Goal: Find specific page/section: Find specific page/section

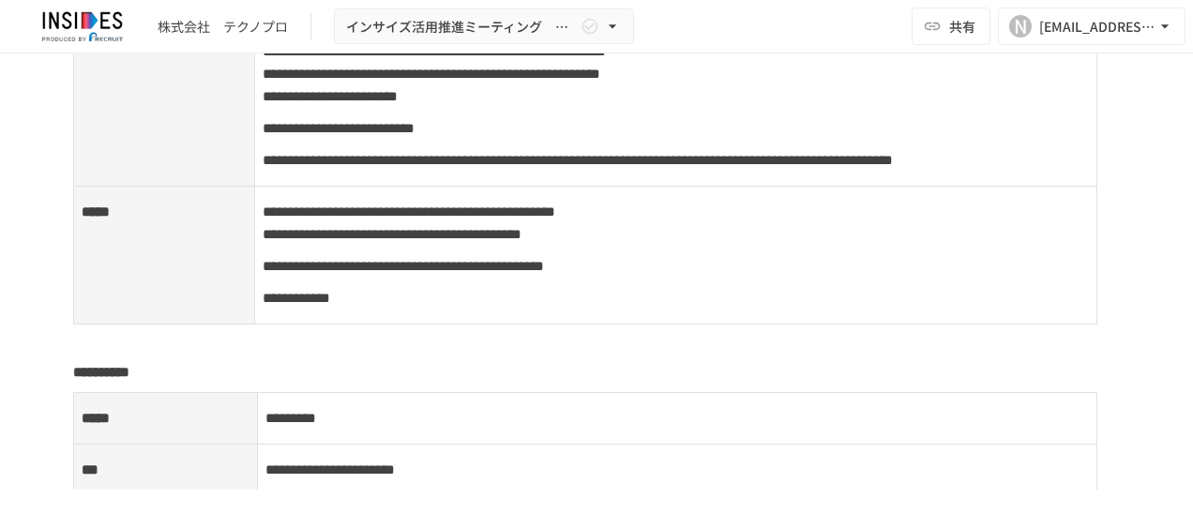
scroll to position [2531, 0]
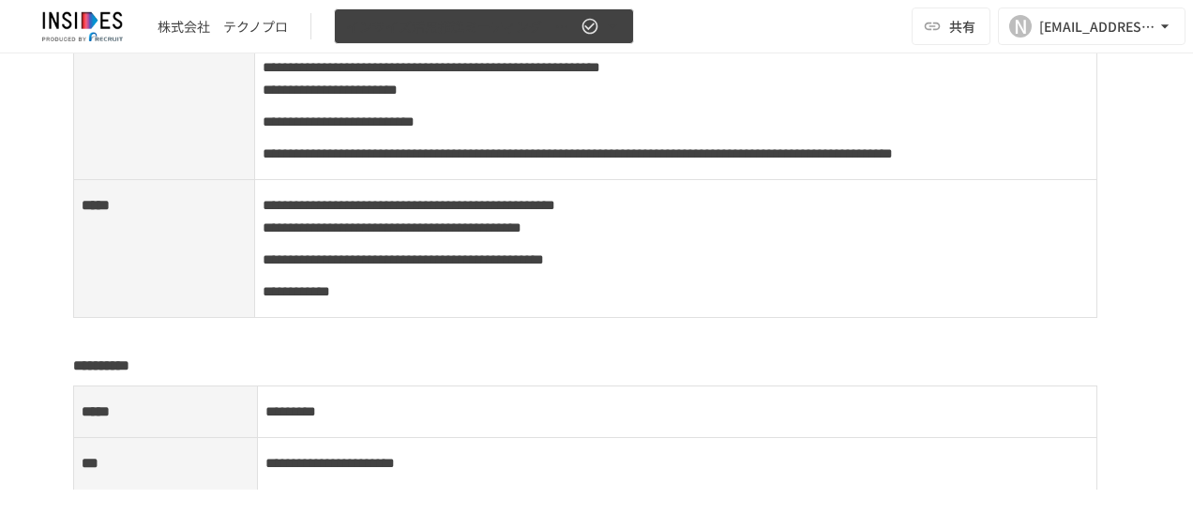
click at [427, 17] on span "インサイズ活用推進ミーティング　～1回目～" at bounding box center [461, 26] width 231 height 23
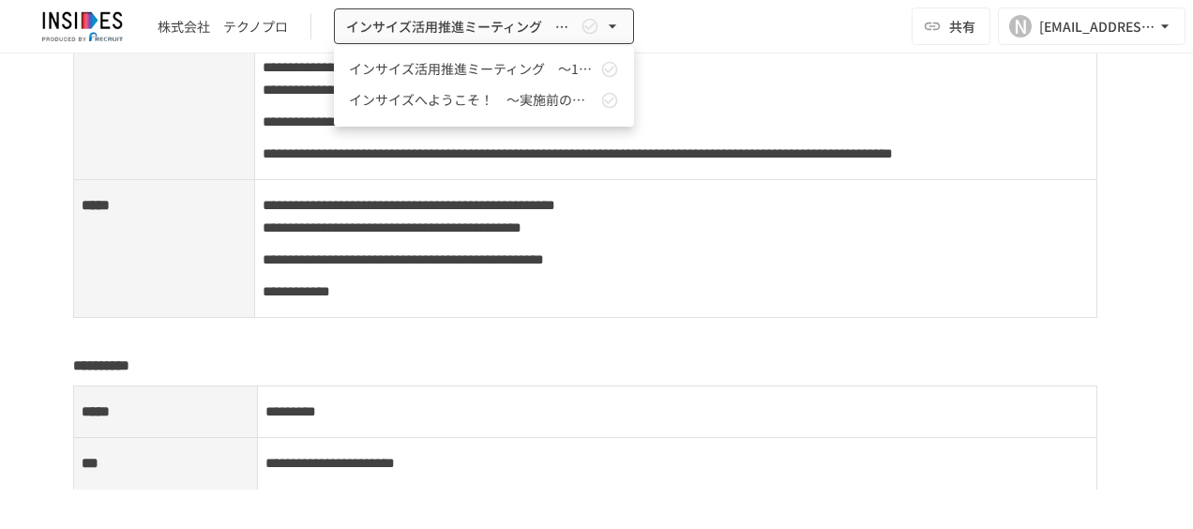
drag, startPoint x: 523, startPoint y: 240, endPoint x: 489, endPoint y: 174, distance: 73.8
click at [523, 240] on div at bounding box center [596, 264] width 1193 height 529
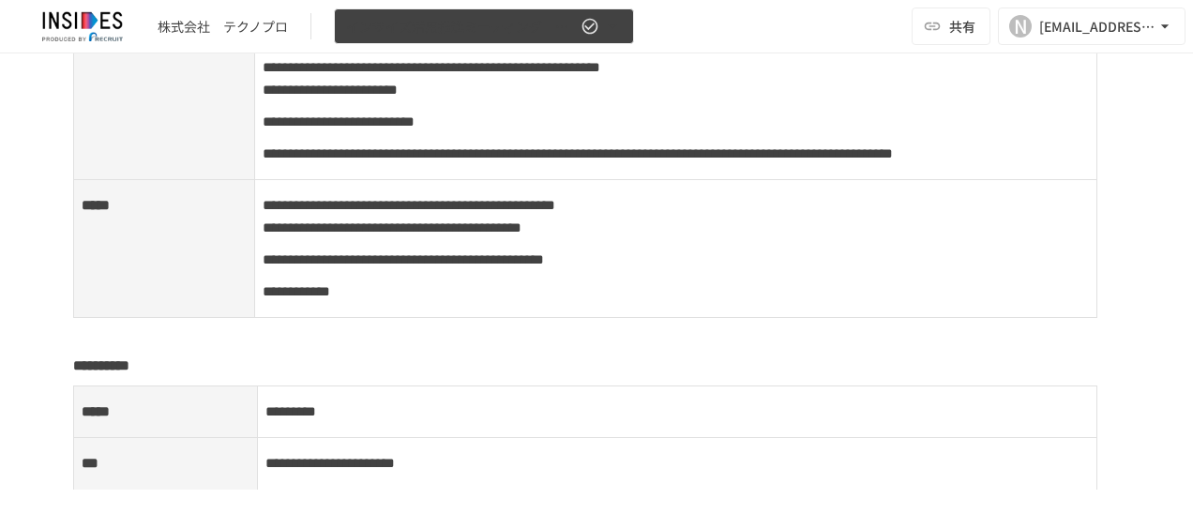
click at [471, 24] on span "インサイズ活用推進ミーティング　～1回目～" at bounding box center [461, 26] width 231 height 23
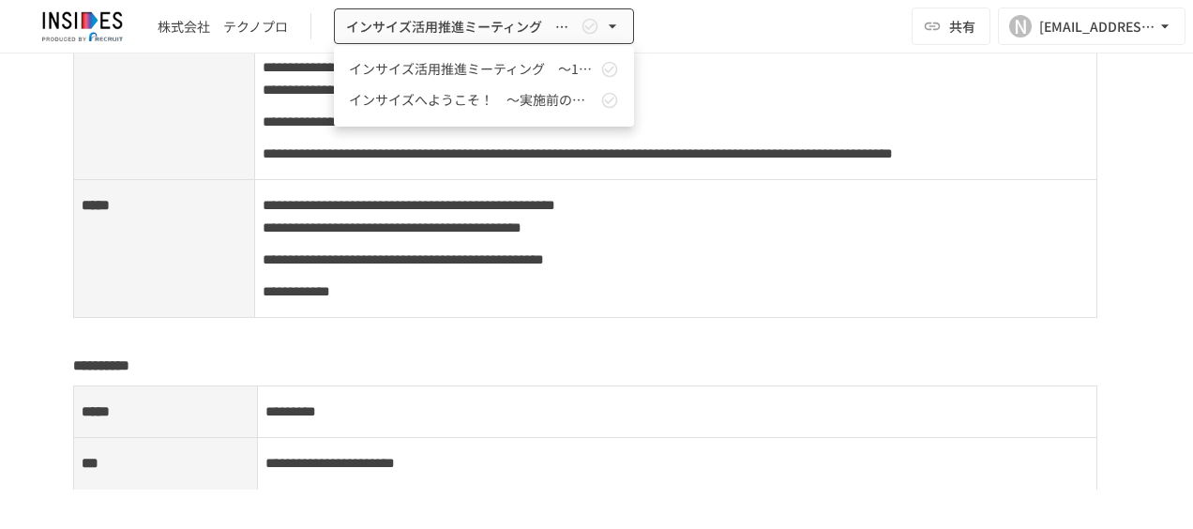
click at [276, 129] on div at bounding box center [596, 264] width 1193 height 529
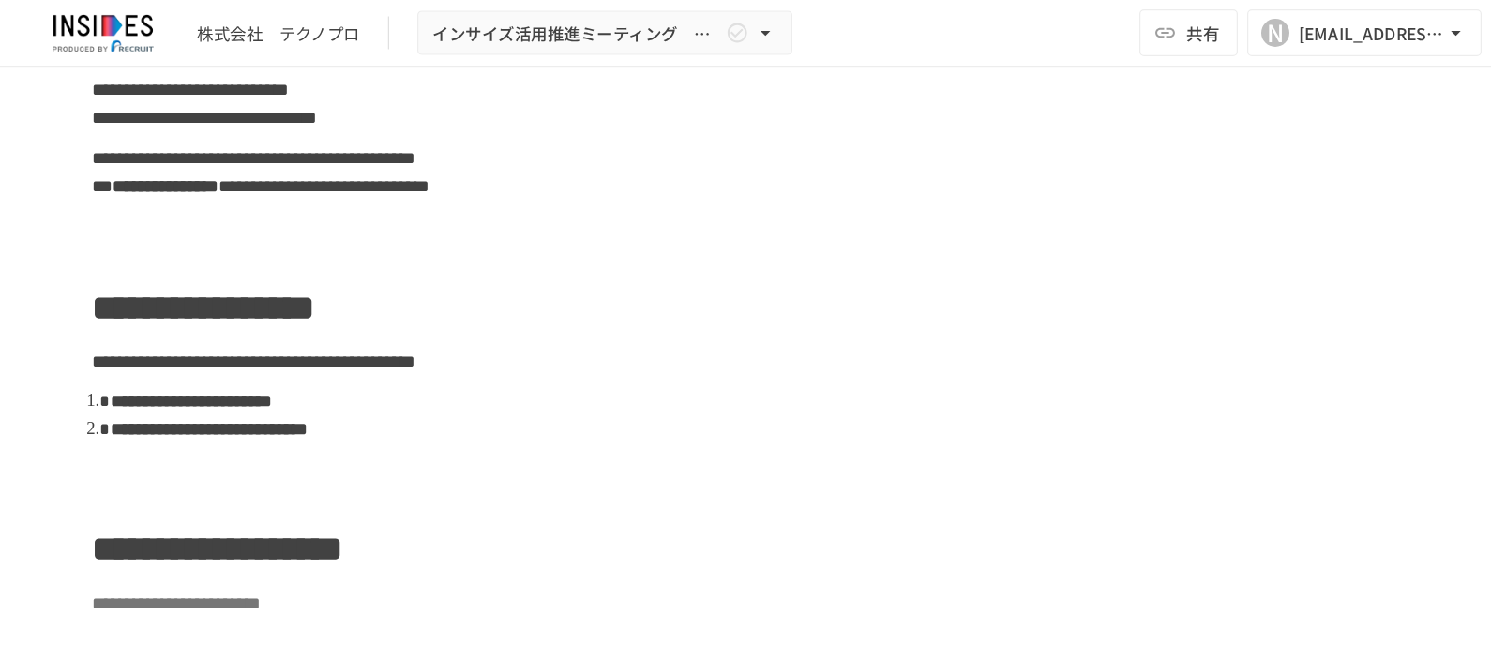
scroll to position [468, 0]
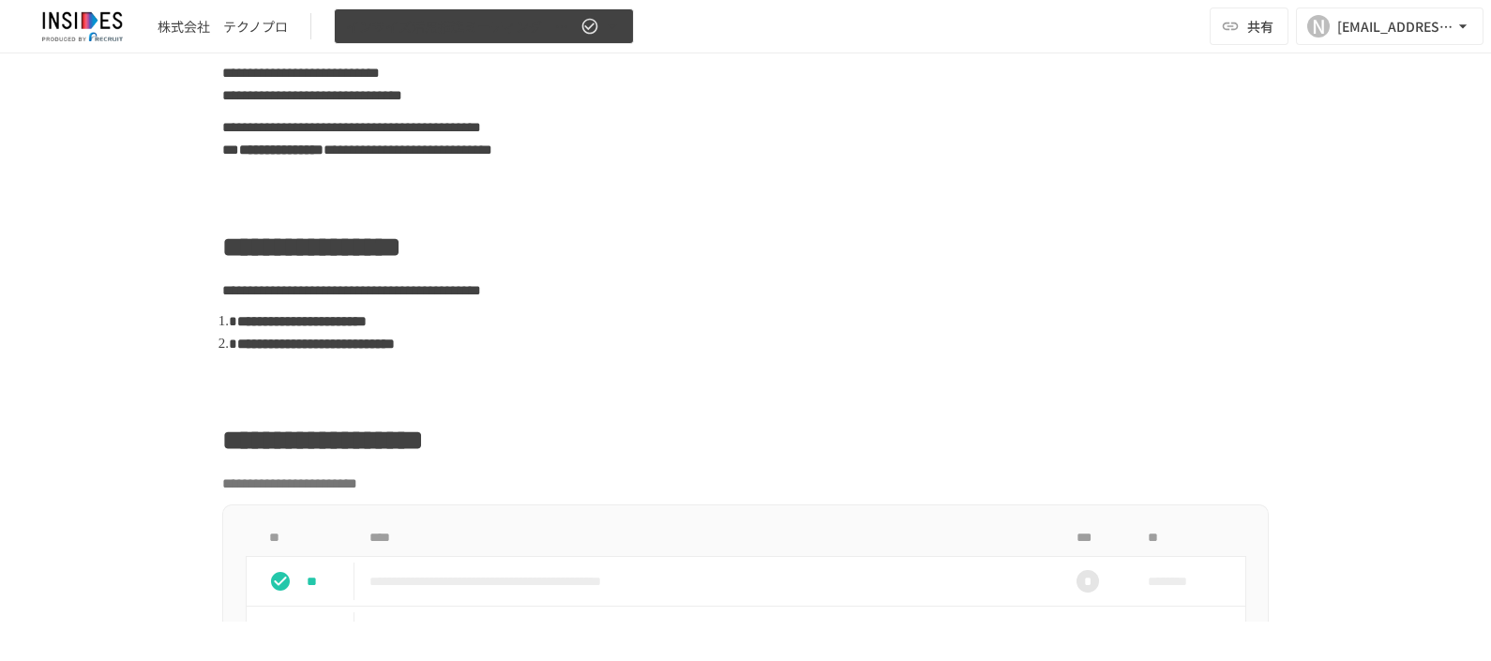
click at [595, 26] on icon "button" at bounding box center [589, 26] width 19 height 19
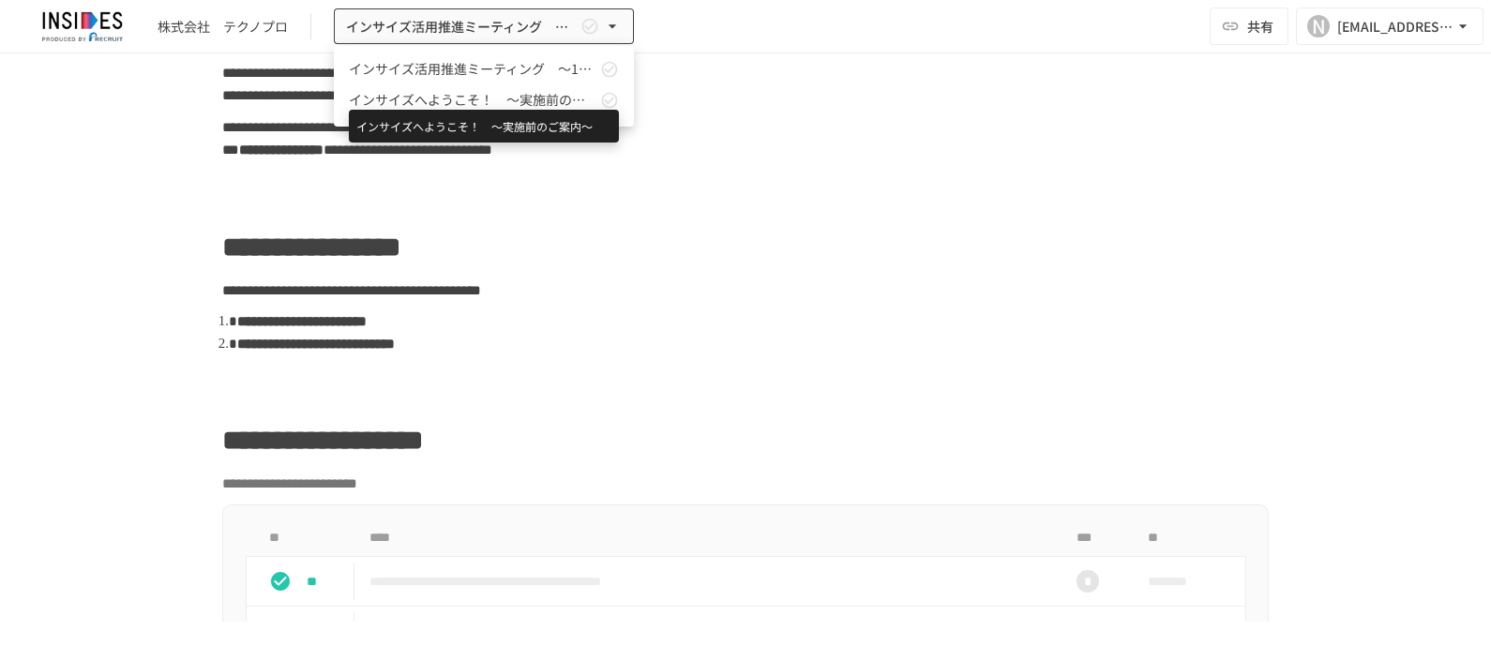
click at [518, 100] on span "インサイズへようこそ！　～実施前のご案内～" at bounding box center [473, 100] width 248 height 20
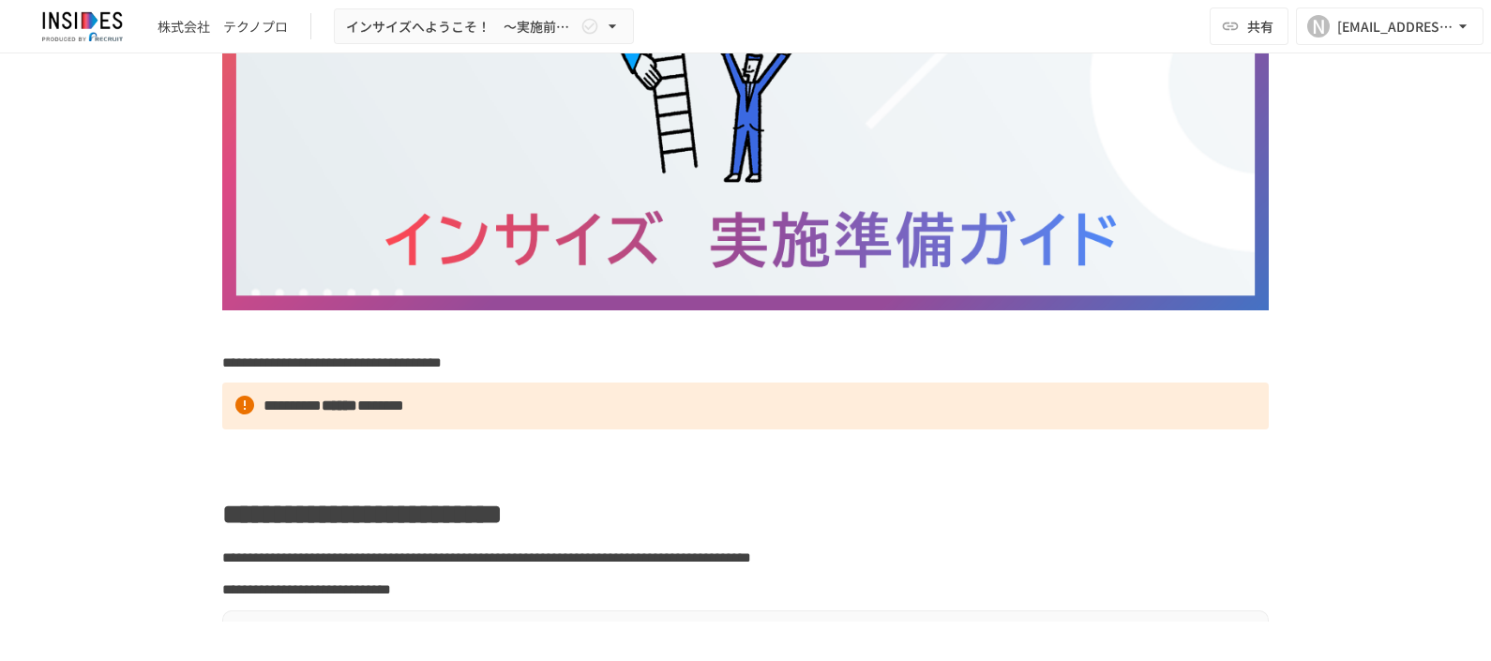
scroll to position [984, 0]
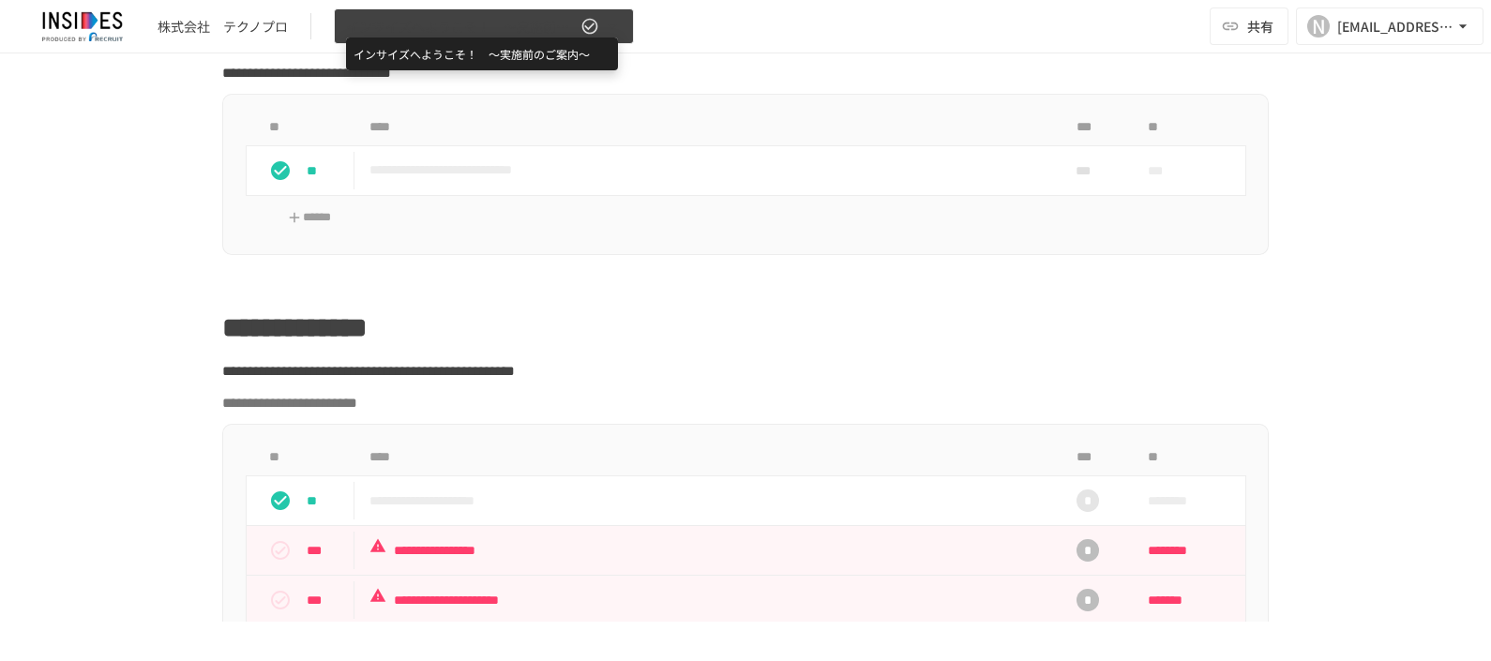
click at [412, 25] on span "インサイズへようこそ！　～実施前のご案内～" at bounding box center [461, 26] width 231 height 23
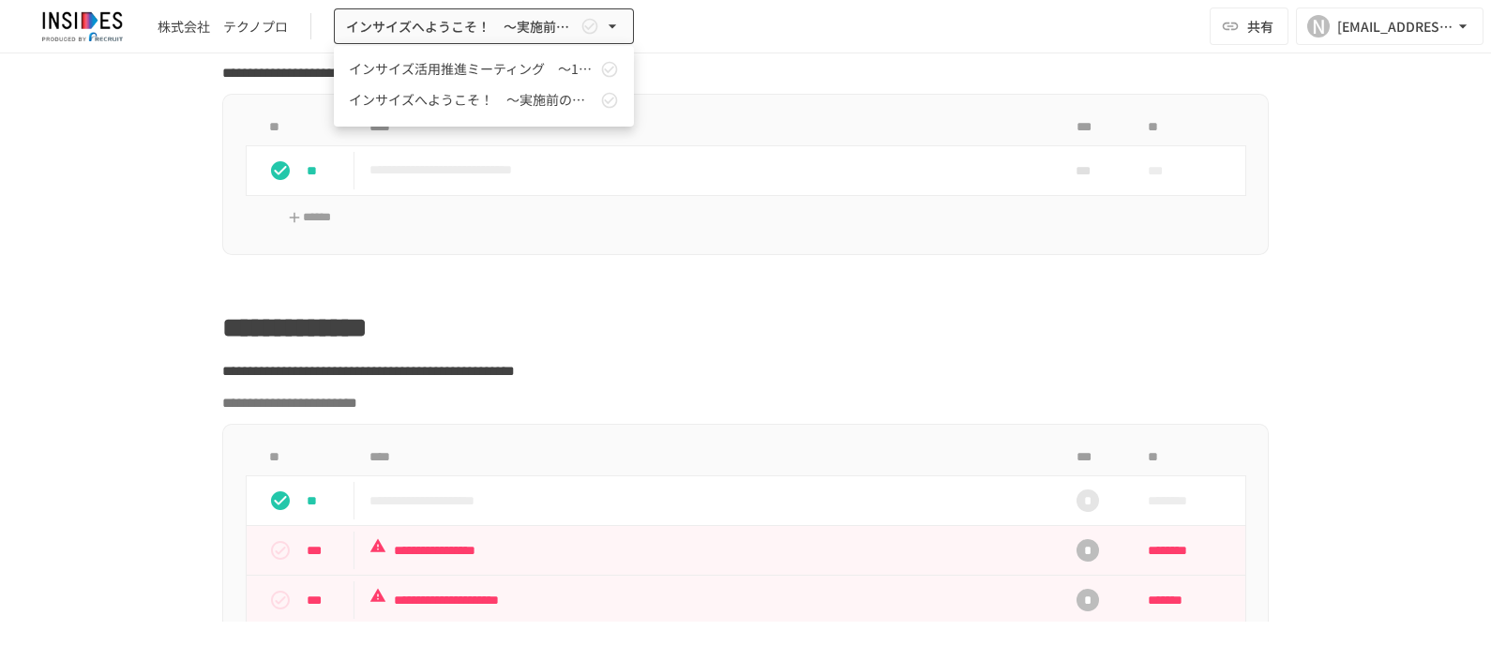
click at [422, 64] on span "インサイズ活用推進ミーティング　～1回目～" at bounding box center [473, 69] width 248 height 20
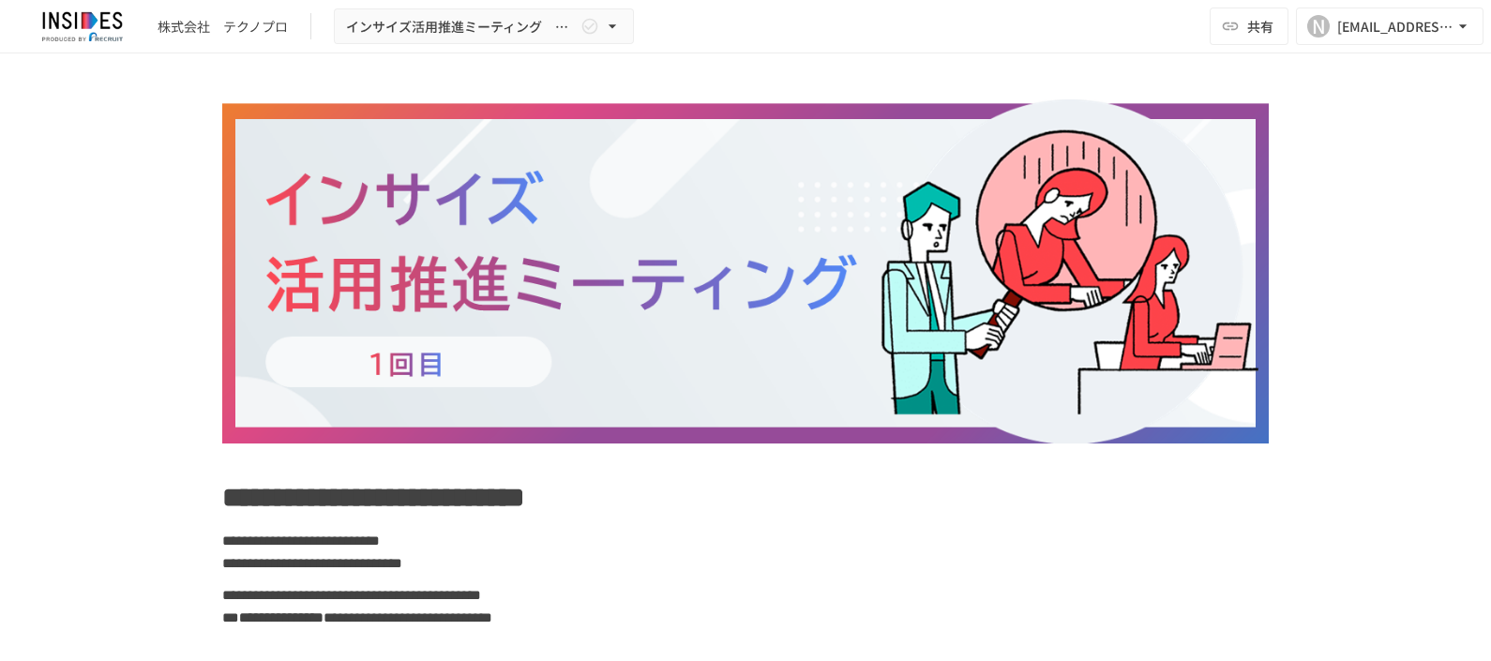
click at [193, 28] on div "株式会社　テクノプロ" at bounding box center [223, 27] width 130 height 20
click at [110, 28] on img at bounding box center [83, 26] width 120 height 30
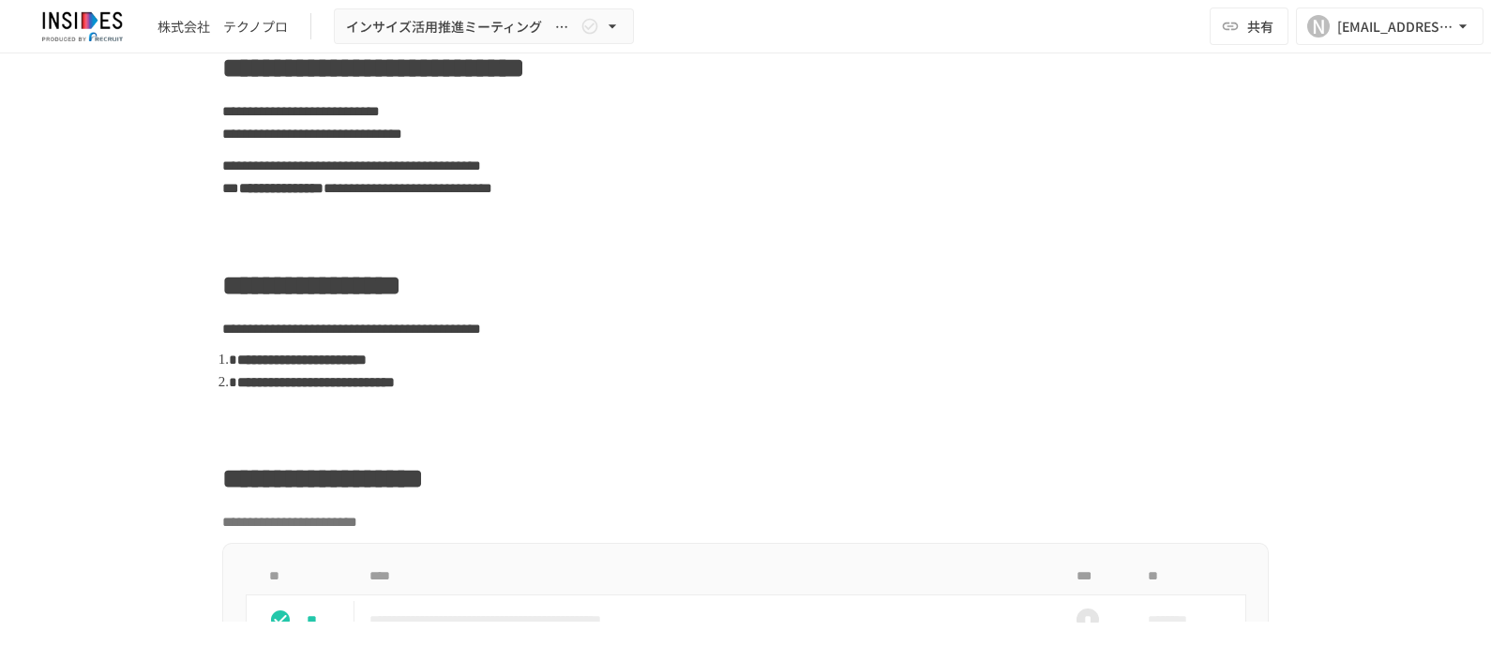
scroll to position [468, 0]
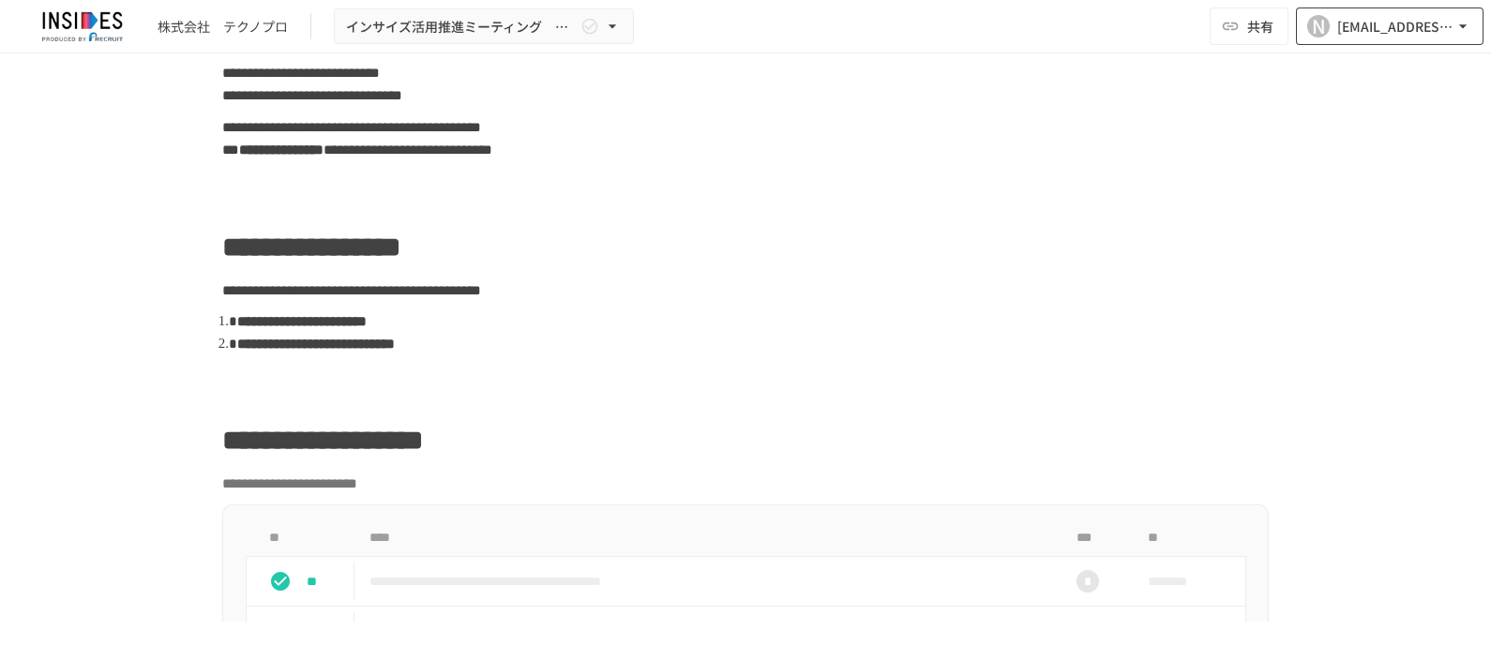
click at [1192, 20] on icon "button" at bounding box center [1462, 26] width 19 height 19
click at [905, 201] on div at bounding box center [745, 330] width 1491 height 661
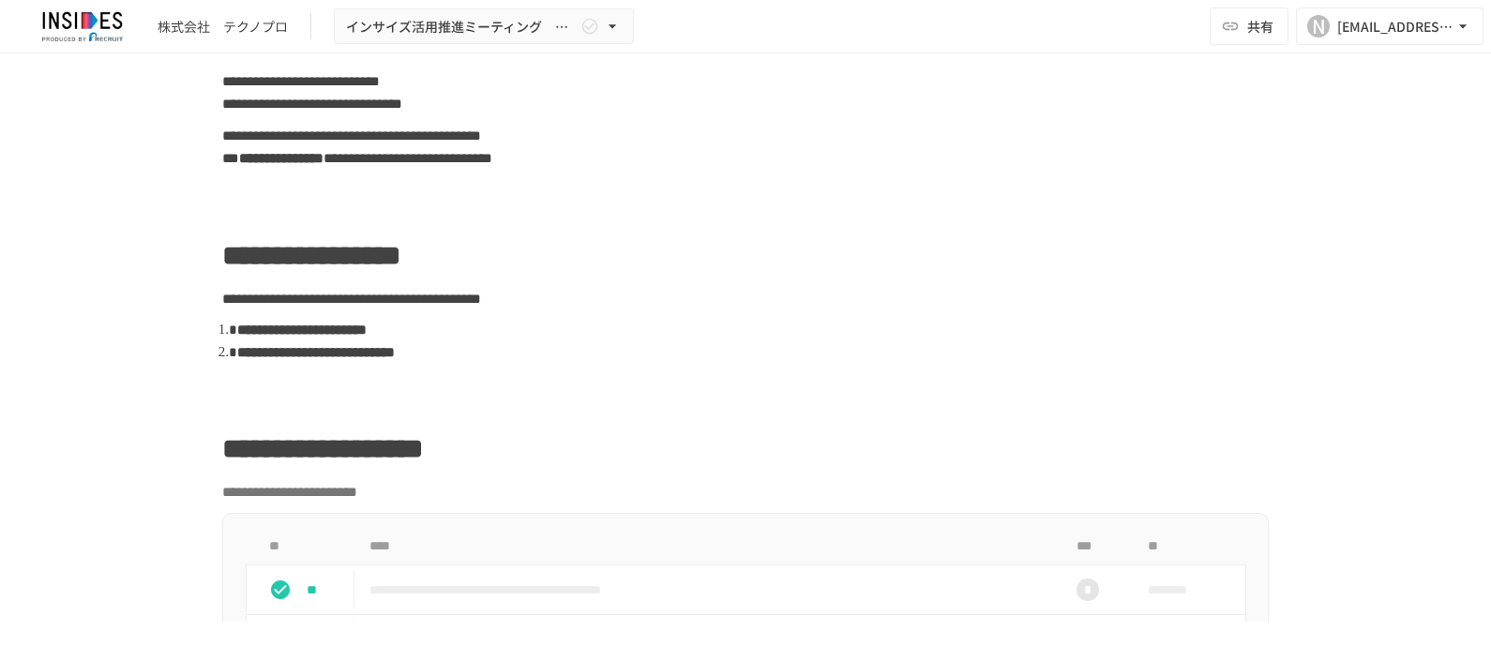
scroll to position [0, 0]
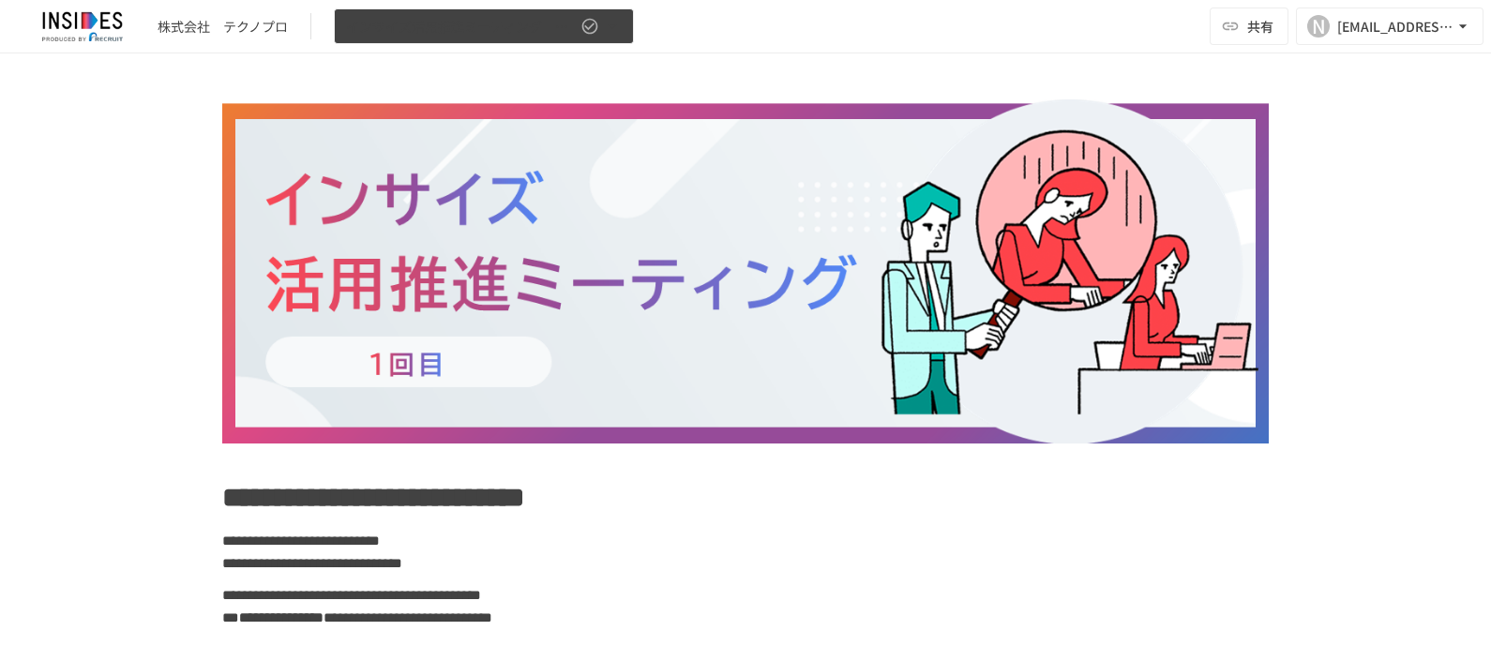
click at [445, 25] on span "インサイズ活用推進ミーティング　～1回目～" at bounding box center [461, 26] width 231 height 23
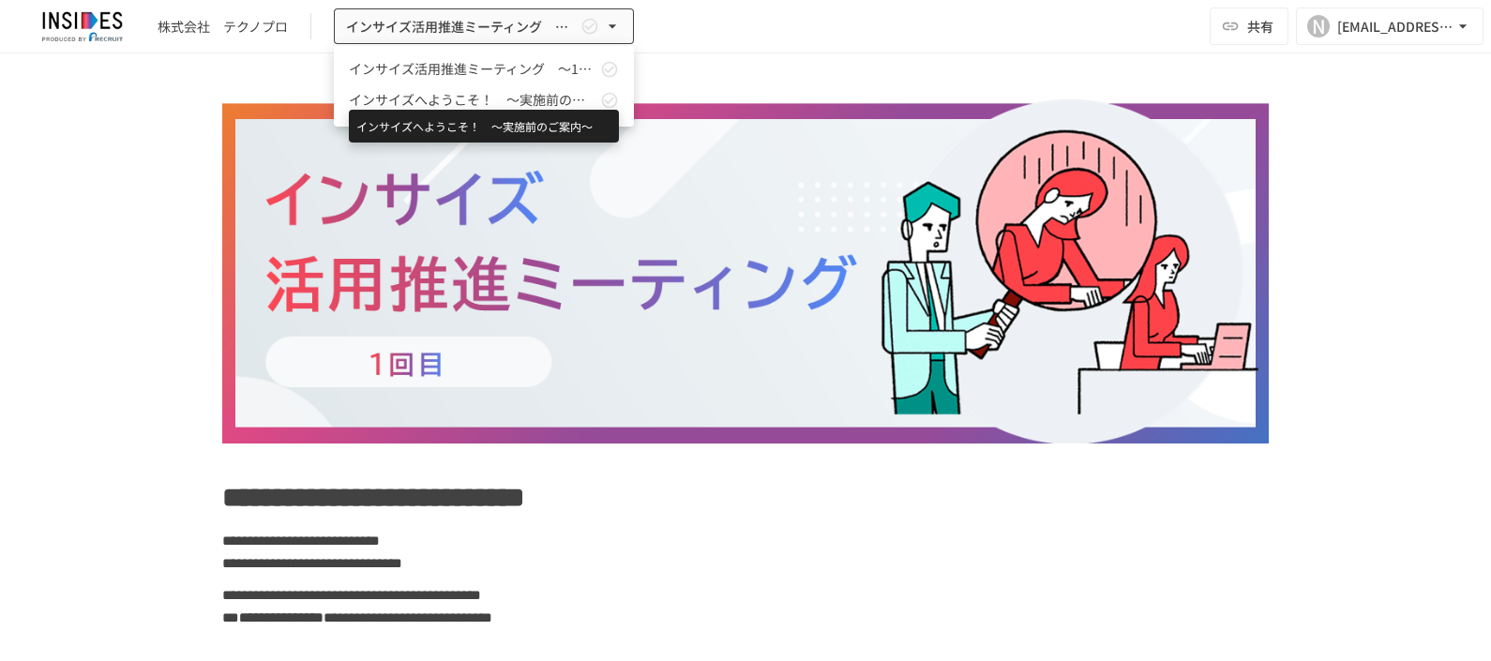
click at [439, 97] on span "インサイズへようこそ！　～実施前のご案内～" at bounding box center [473, 100] width 248 height 20
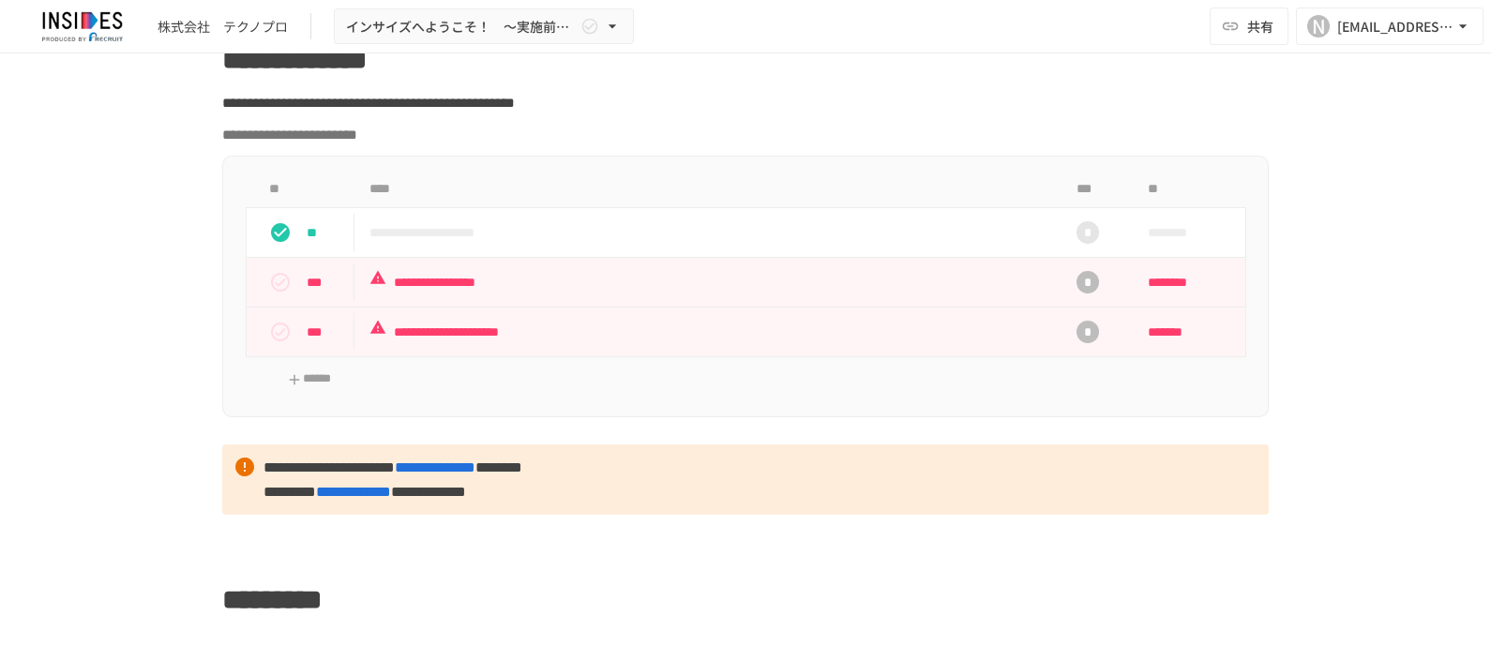
scroll to position [1289, 0]
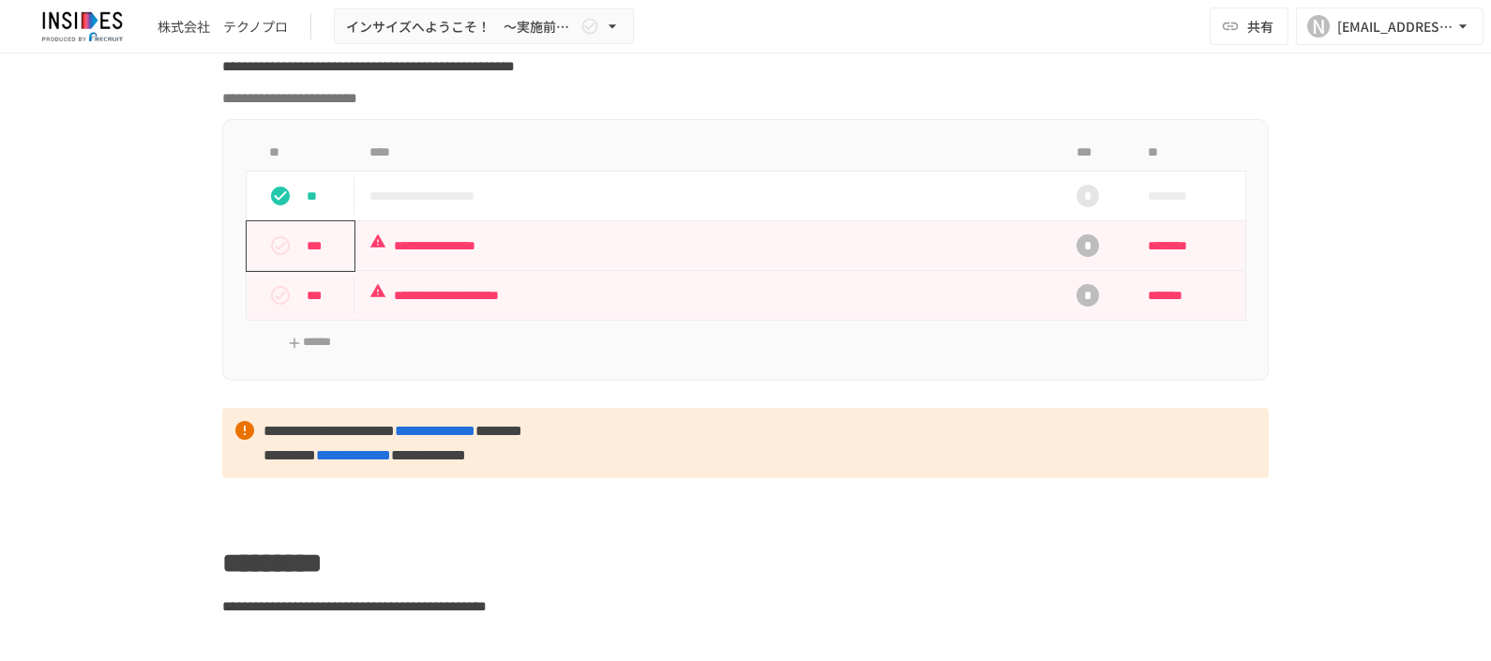
click at [279, 255] on icon "status" at bounding box center [280, 245] width 19 height 19
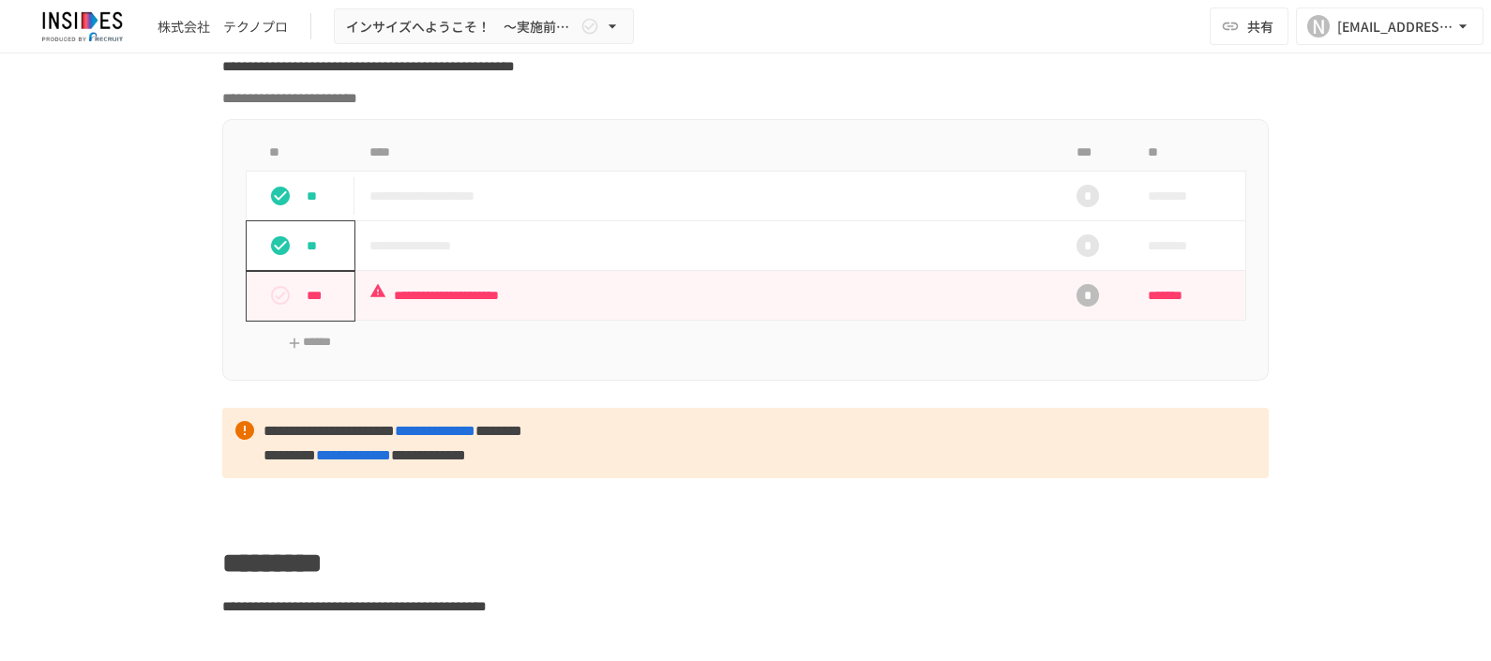
click at [273, 307] on icon "status" at bounding box center [280, 295] width 23 height 23
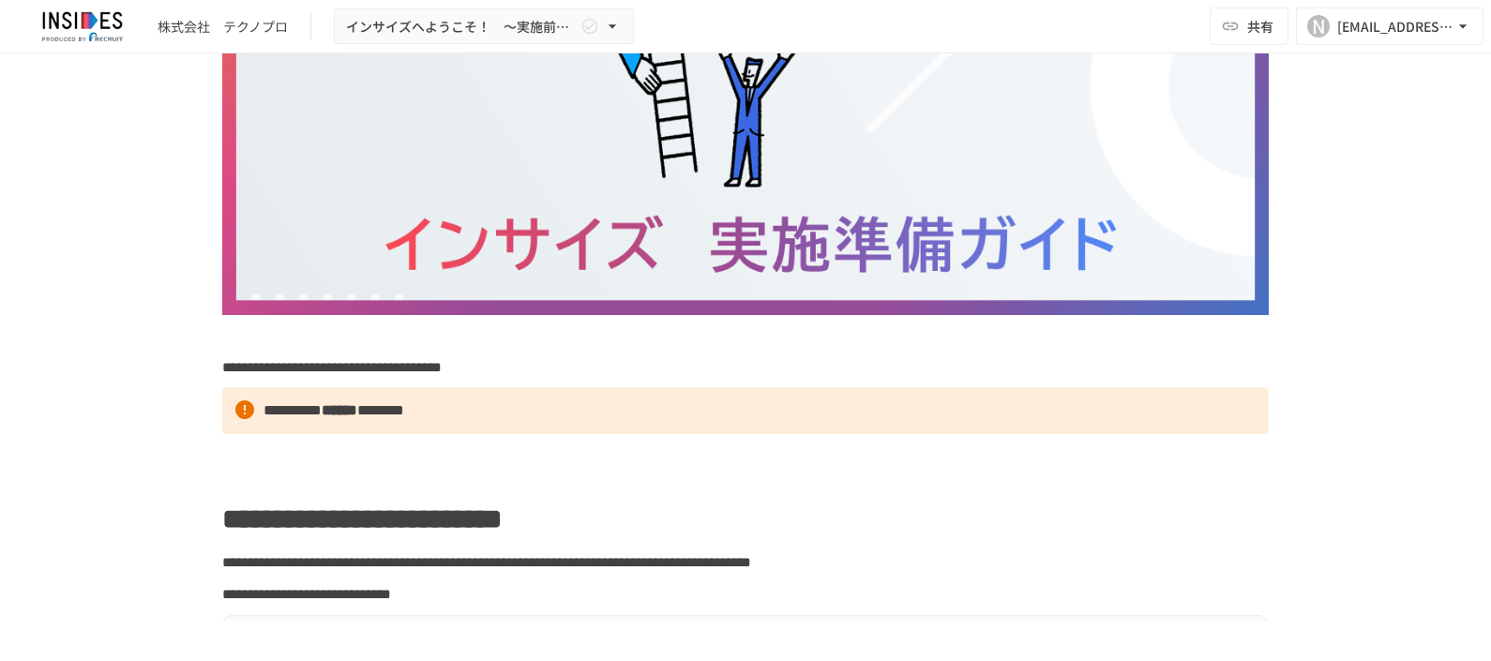
scroll to position [0, 0]
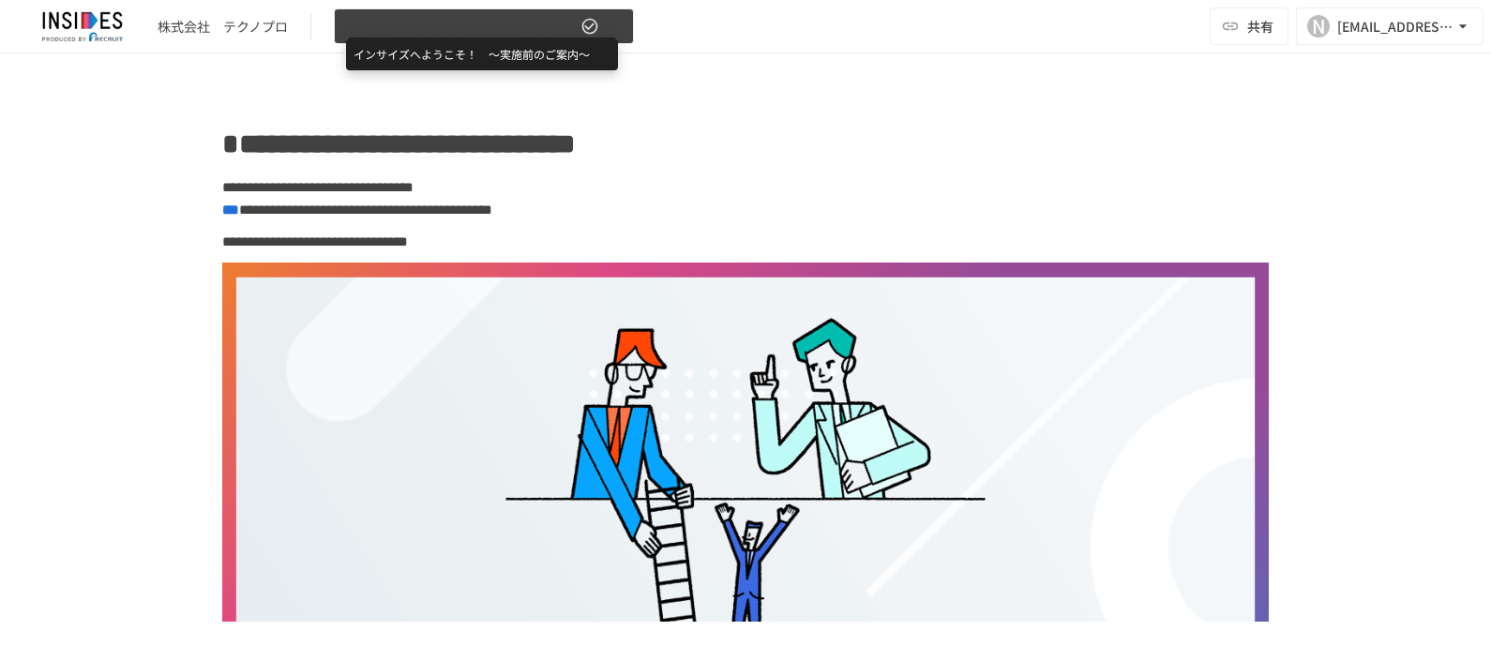
click at [497, 19] on span "インサイズへようこそ！　～実施前のご案内～" at bounding box center [461, 26] width 231 height 23
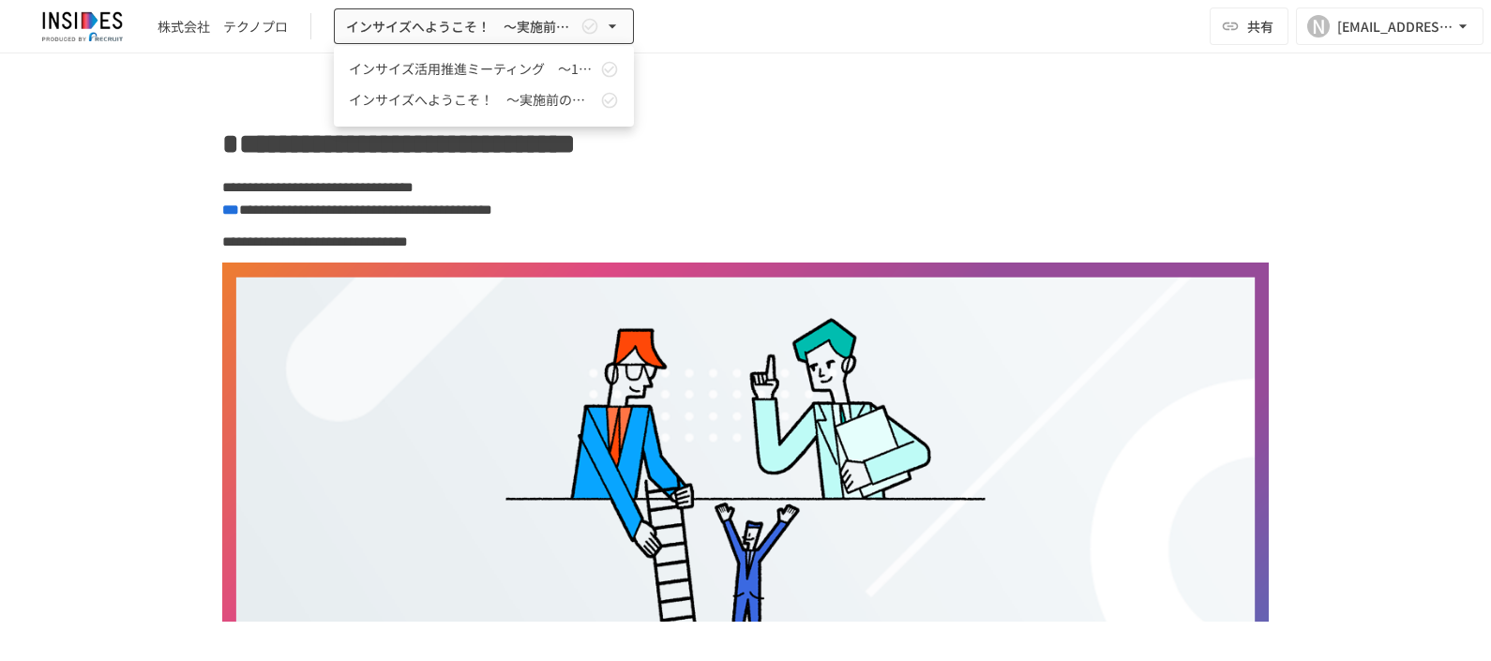
click at [494, 70] on span "インサイズ活用推進ミーティング　～1回目～" at bounding box center [473, 69] width 248 height 20
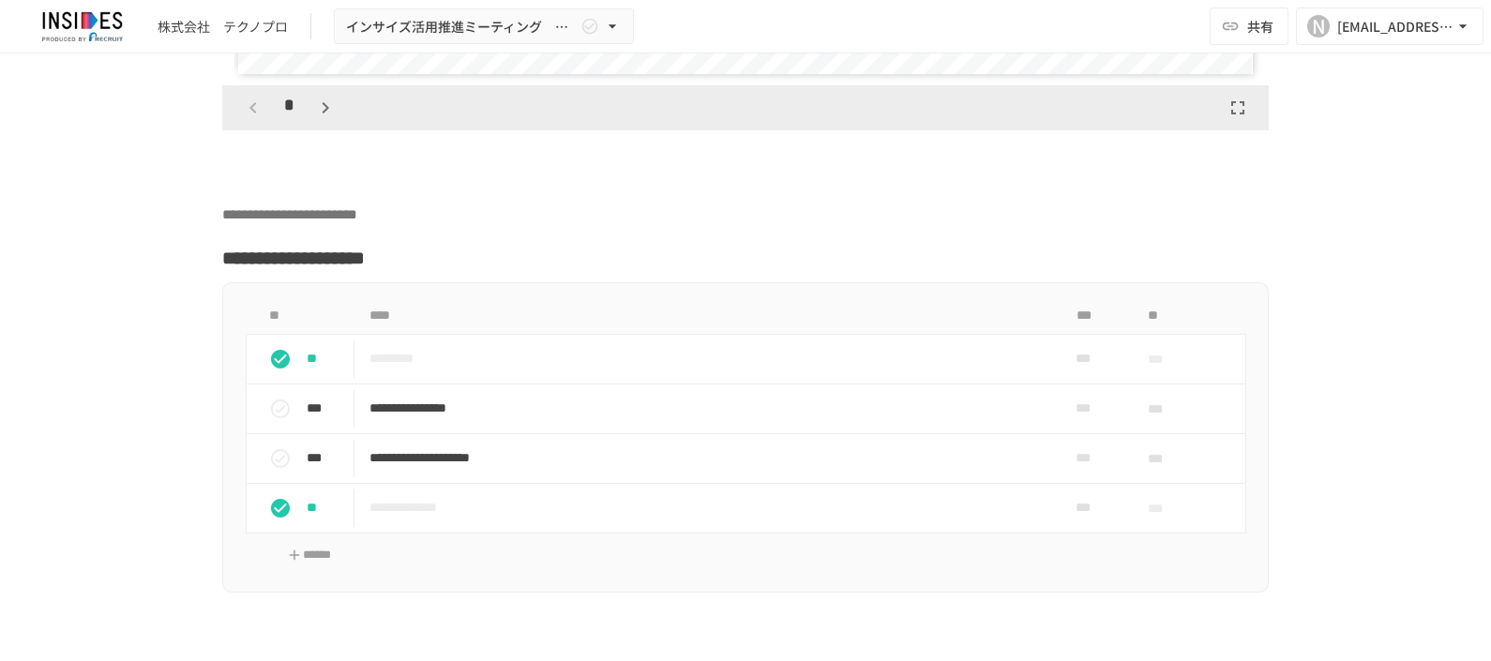
scroll to position [5625, 0]
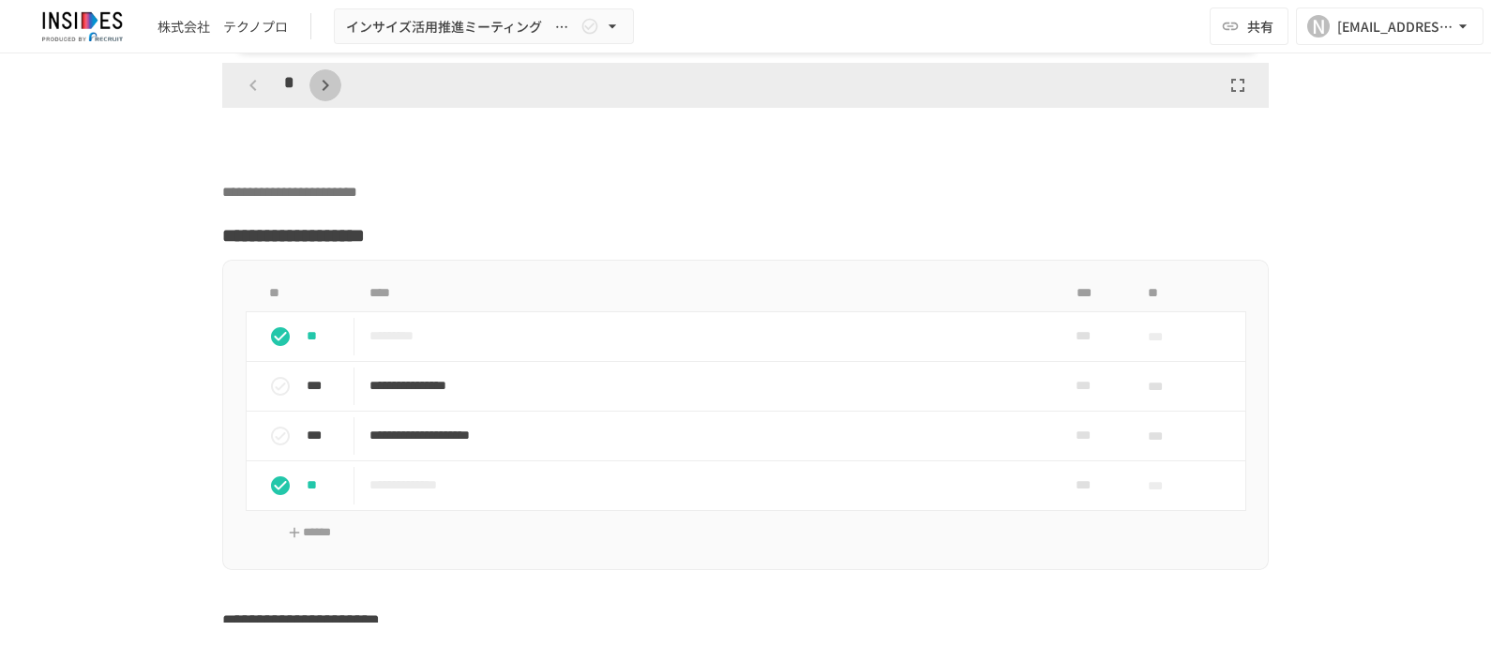
click at [322, 91] on icon "button" at bounding box center [325, 85] width 7 height 11
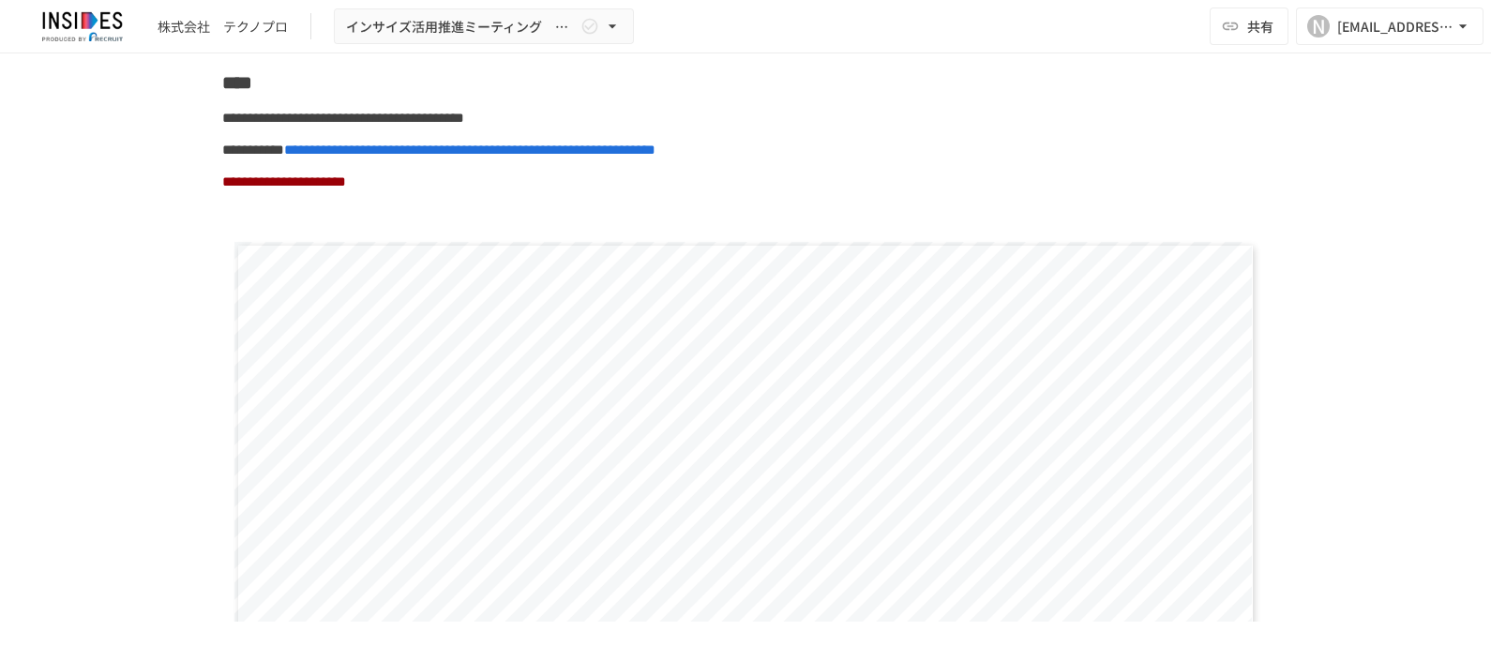
scroll to position [3686, 0]
